Goal: Information Seeking & Learning: Find specific page/section

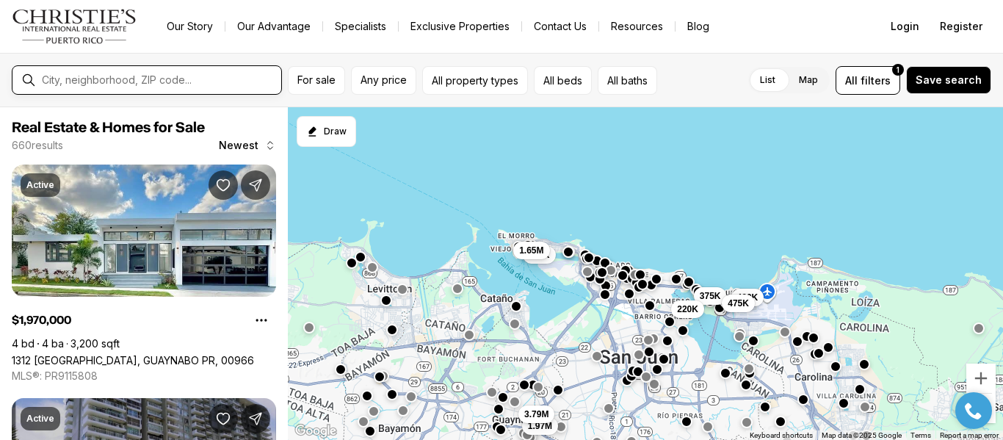
click at [95, 76] on input "text" at bounding box center [158, 79] width 233 height 13
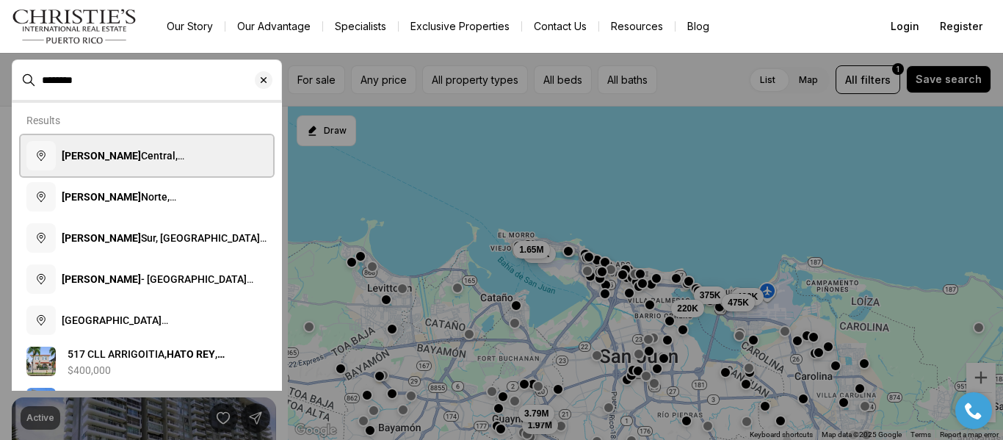
click at [173, 159] on span "Hato Rey Central, San Juan, Puerto Rico" at bounding box center [152, 170] width 181 height 41
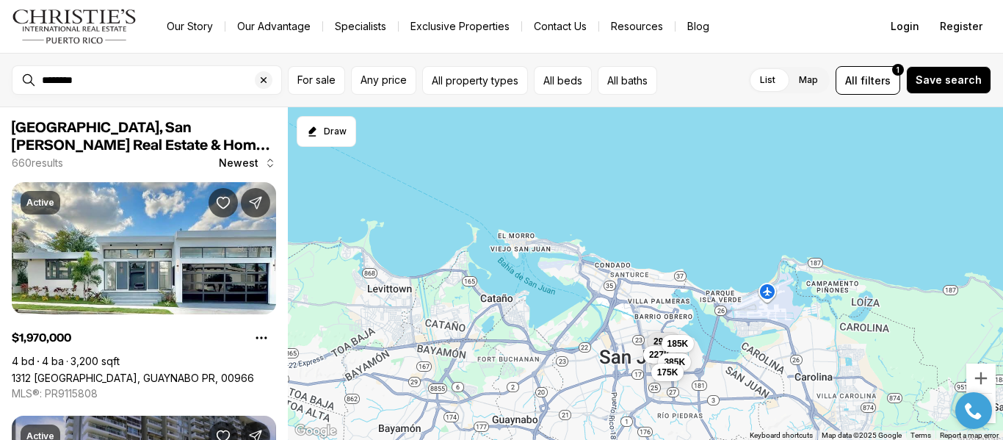
type input "**********"
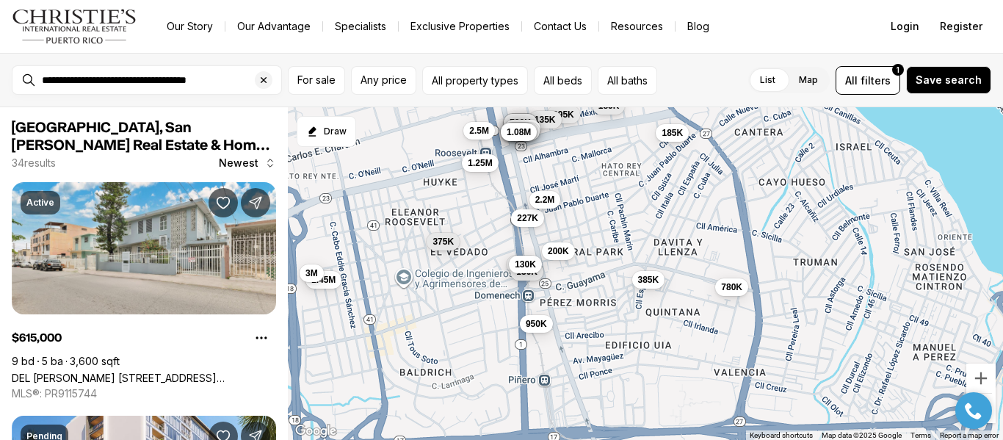
drag, startPoint x: 557, startPoint y: 260, endPoint x: 533, endPoint y: 159, distance: 103.4
click at [533, 159] on div "295K 227K 185K 385K 135K 650K 615K 660K 720K 270K 950K 130K 185K 1.05M 2.2M 595…" at bounding box center [645, 273] width 715 height 333
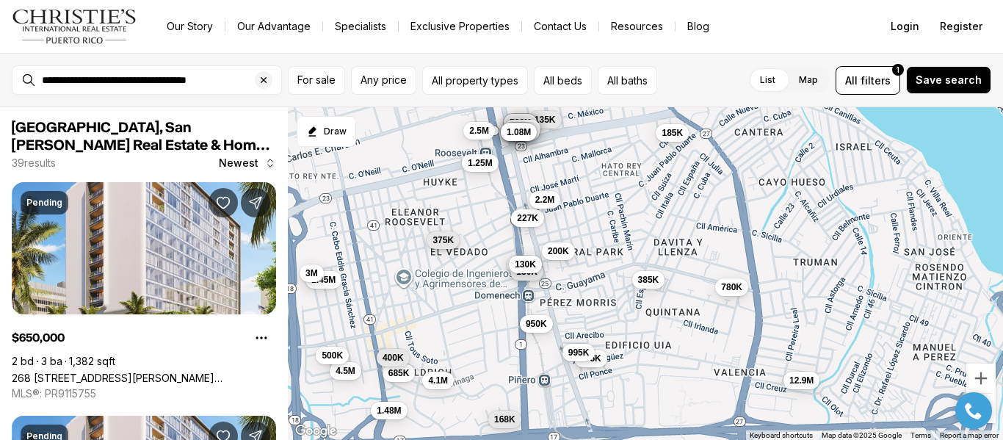
click at [443, 250] on div "375K" at bounding box center [443, 242] width 33 height 18
click at [443, 239] on span "375K" at bounding box center [442, 240] width 21 height 12
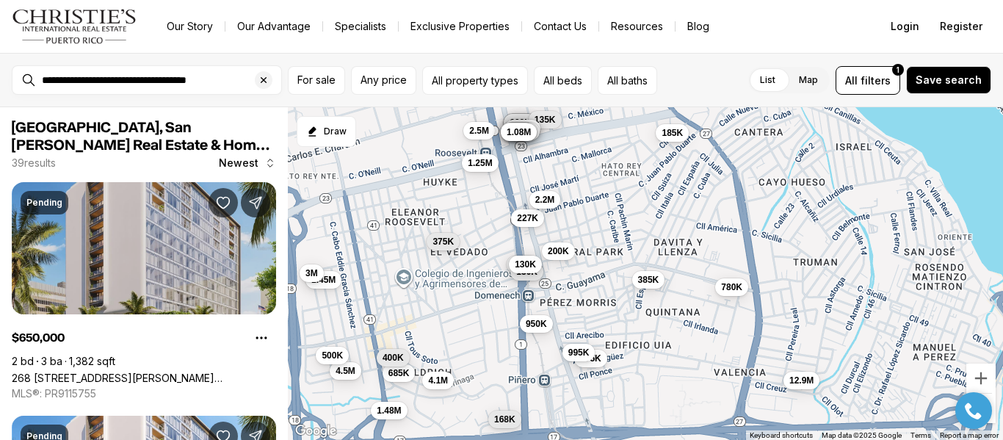
drag, startPoint x: 291, startPoint y: 212, endPoint x: 266, endPoint y: 242, distance: 39.0
click at [291, 212] on div "650K 720K 615K 660K 185K 175K 1.48M 775K 168K 135K 375K 4.1M 227K 385K 685K 270…" at bounding box center [645, 273] width 715 height 333
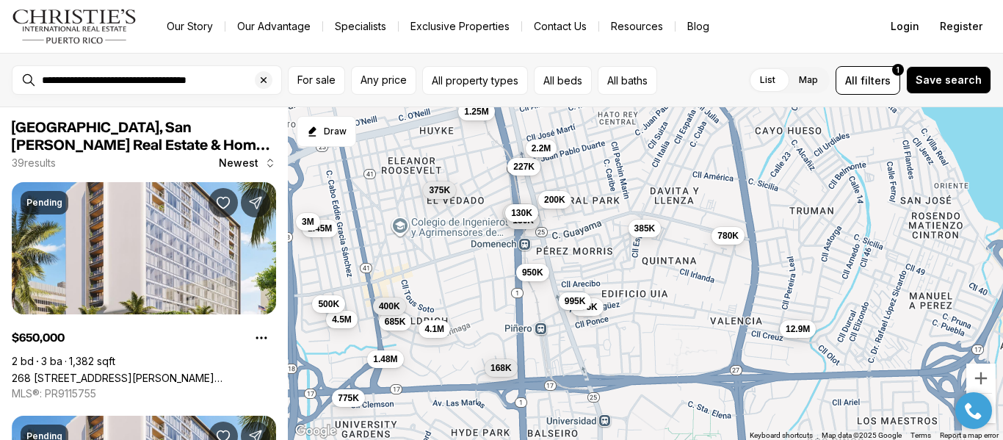
drag, startPoint x: 521, startPoint y: 352, endPoint x: 521, endPoint y: 297, distance: 55.1
click at [521, 297] on div "650K 720K 615K 660K 185K 175K 1.48M 775K 168K 135K 375K 4.1M 227K 385K 685K 270…" at bounding box center [645, 273] width 715 height 333
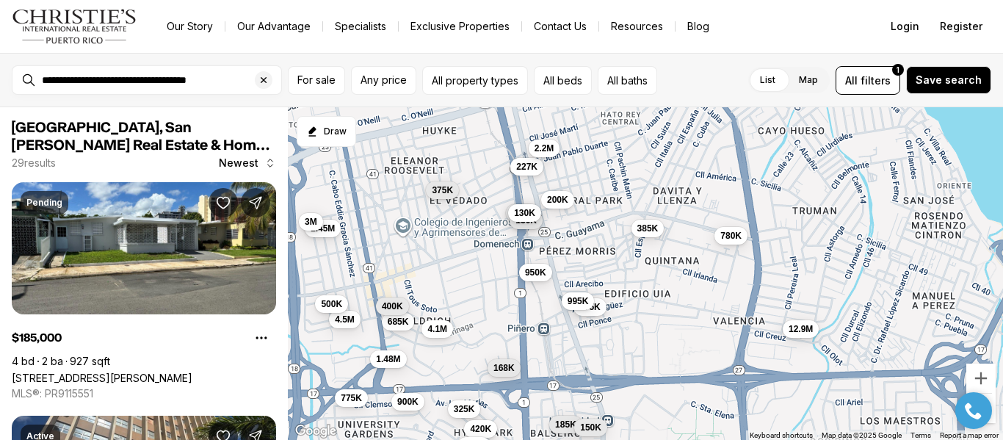
click at [405, 172] on div "175K 1.48M 775K 168K 375K 4.1M 227K 385K 685K 270K 950K 130K 1.45M 2.2M 3M 400K…" at bounding box center [645, 273] width 715 height 333
click at [415, 166] on div "175K 1.48M 775K 168K 375K 4.1M 227K 385K 685K 270K 950K 130K 1.45M 2.2M 3M 400K…" at bounding box center [645, 273] width 715 height 333
click at [388, 305] on span "400K" at bounding box center [392, 305] width 21 height 12
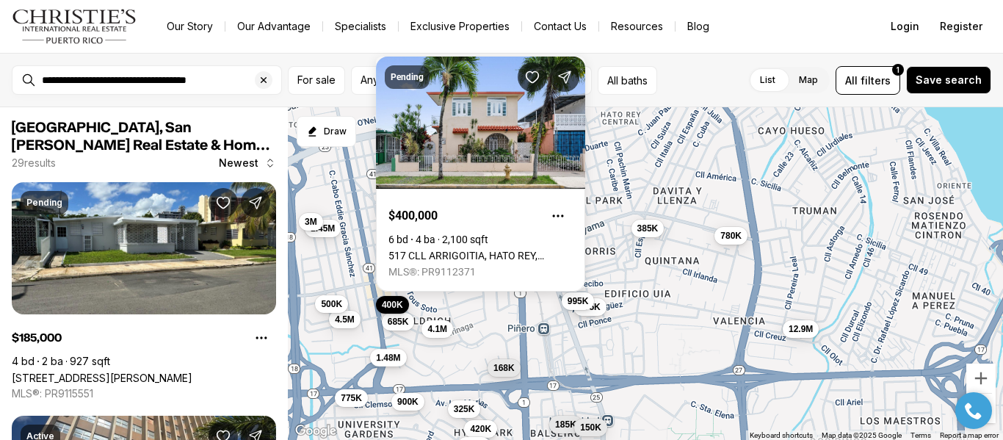
click at [385, 356] on span "1.48M" at bounding box center [388, 358] width 24 height 12
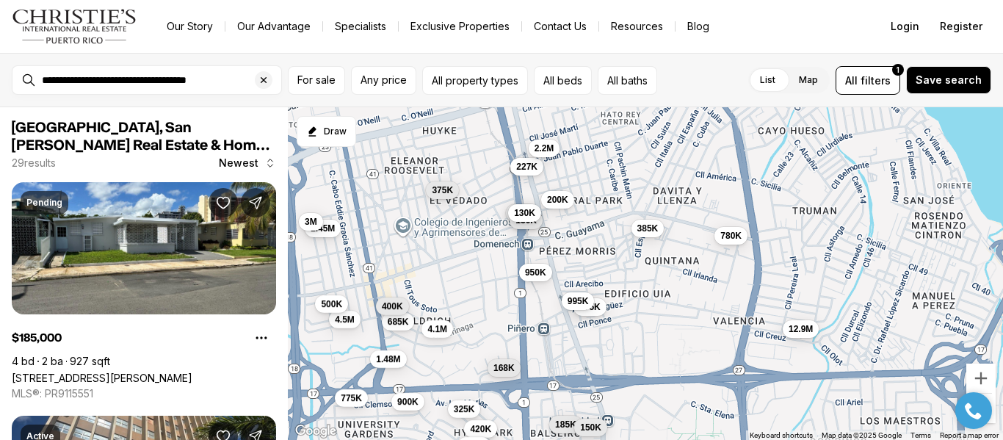
click at [442, 137] on div "175K 1.48M 775K 168K 375K 4.1M 227K 385K 685K 270K 950K 130K 1.45M 2.2M 3M 400K…" at bounding box center [645, 273] width 715 height 333
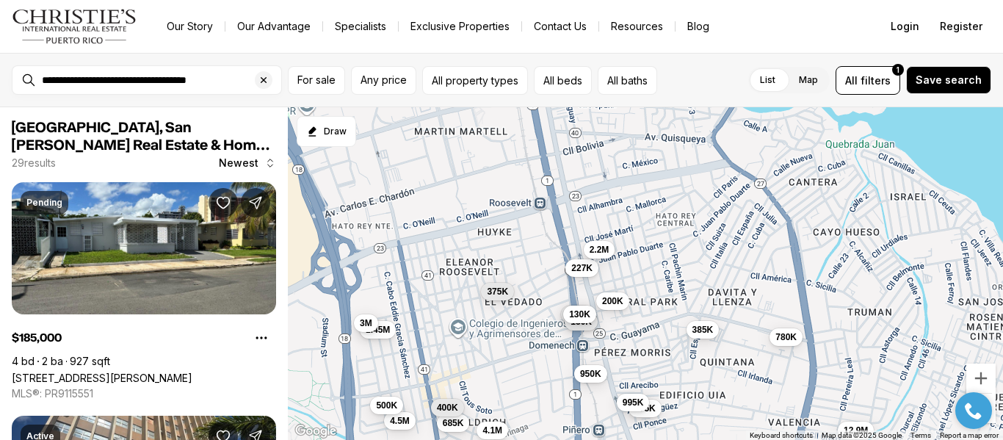
drag, startPoint x: 446, startPoint y: 133, endPoint x: 501, endPoint y: 235, distance: 116.3
click at [501, 235] on div "175K 1.48M 775K 168K 375K 4.1M 227K 385K 685K 270K 950K 130K 1.45M 2.2M 3M 400K…" at bounding box center [645, 273] width 715 height 333
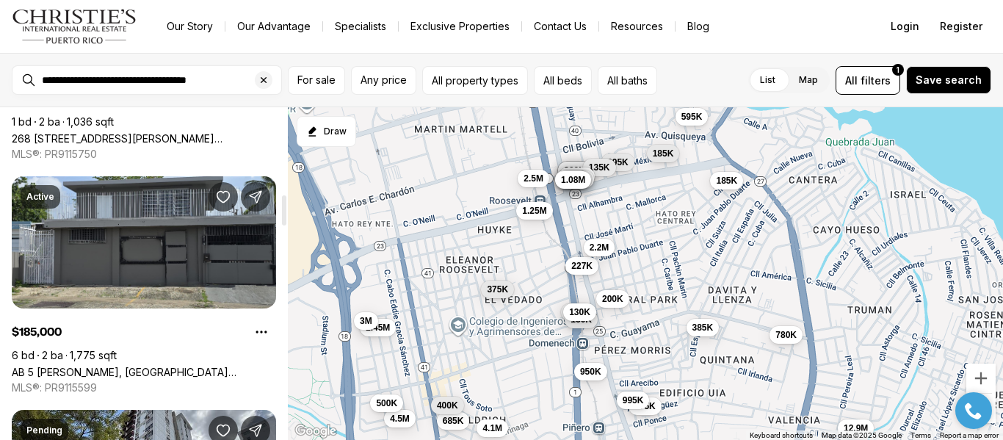
scroll to position [932, 0]
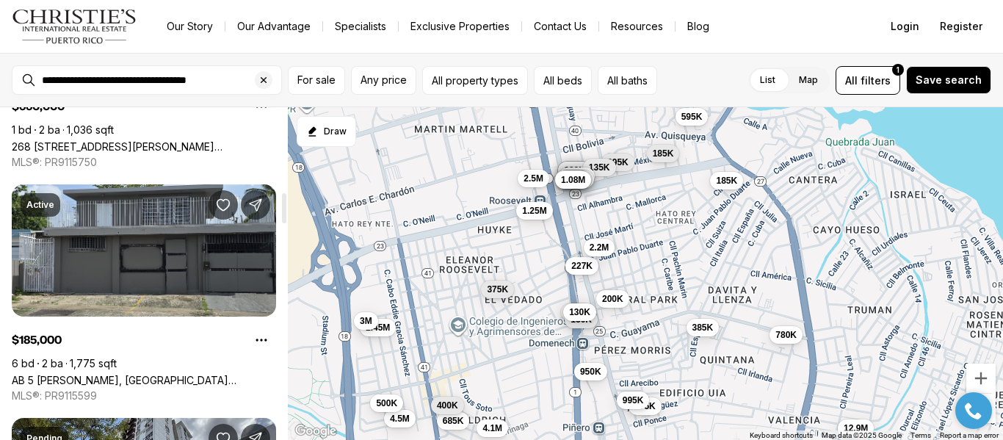
drag, startPoint x: 284, startPoint y: 123, endPoint x: 302, endPoint y: 207, distance: 86.4
click at [286, 207] on div at bounding box center [284, 208] width 4 height 30
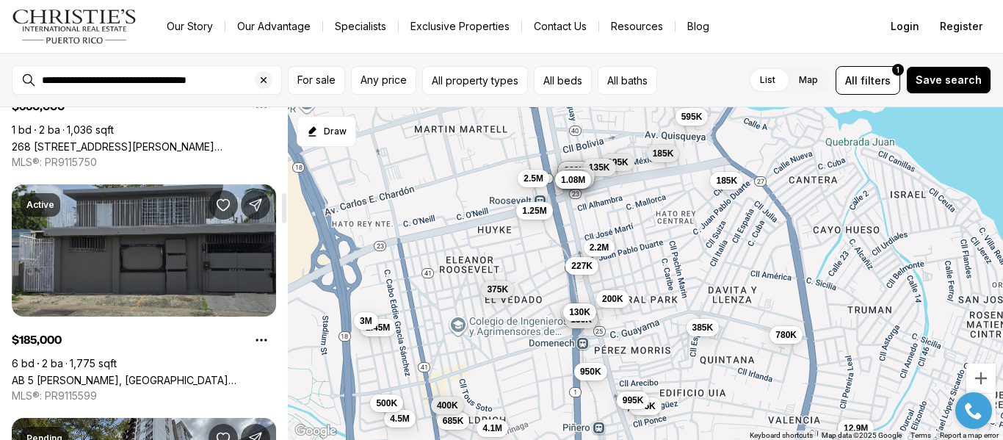
click at [145, 374] on link "AB 5 [PERSON_NAME], [GEOGRAPHIC_DATA][PERSON_NAME], 00922" at bounding box center [144, 380] width 264 height 12
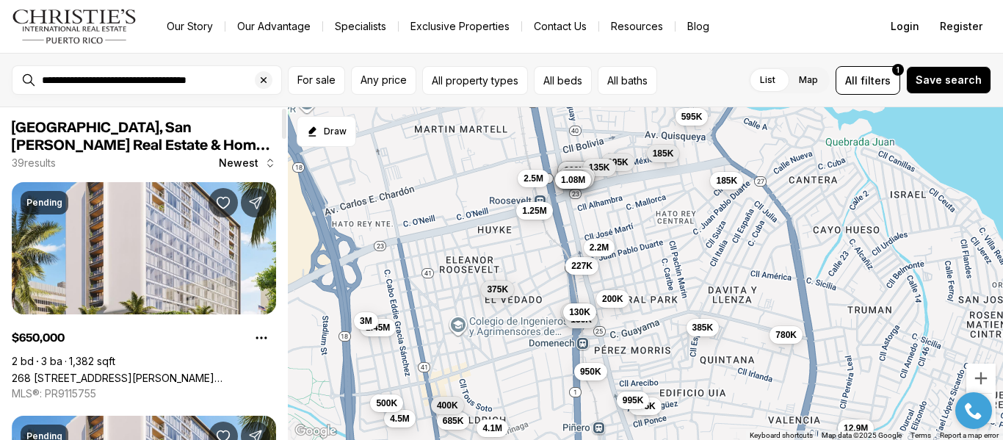
drag, startPoint x: 285, startPoint y: 122, endPoint x: 554, endPoint y: -89, distance: 341.4
click at [288, 107] on div at bounding box center [283, 273] width 7 height 333
